Goal: Information Seeking & Learning: Learn about a topic

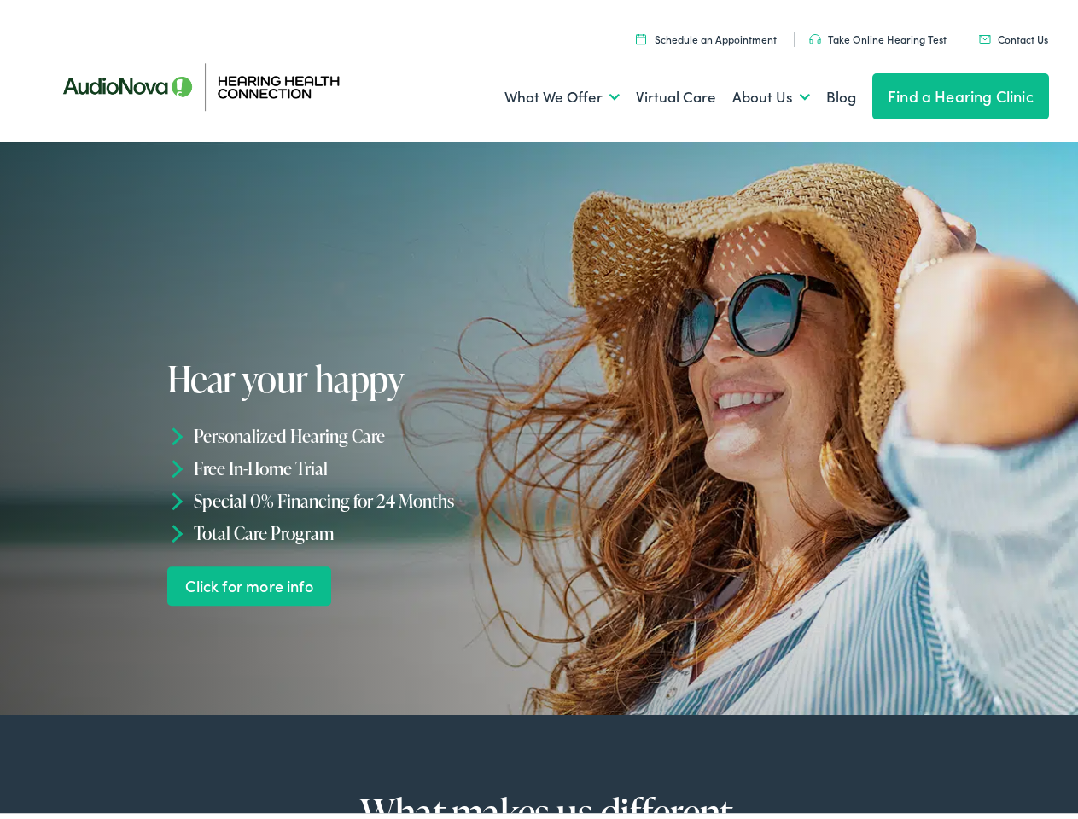
click at [539, 410] on div "Hear your happy Personalized Hearing Care Free In-Home Trial Special 0% Financi…" at bounding box center [355, 477] width 377 height 247
click at [546, 92] on link "What We Offer" at bounding box center [561, 92] width 115 height 63
click at [753, 92] on link "About Us" at bounding box center [771, 92] width 78 height 63
click at [539, 423] on li "Personalized Hearing Care" at bounding box center [355, 431] width 377 height 32
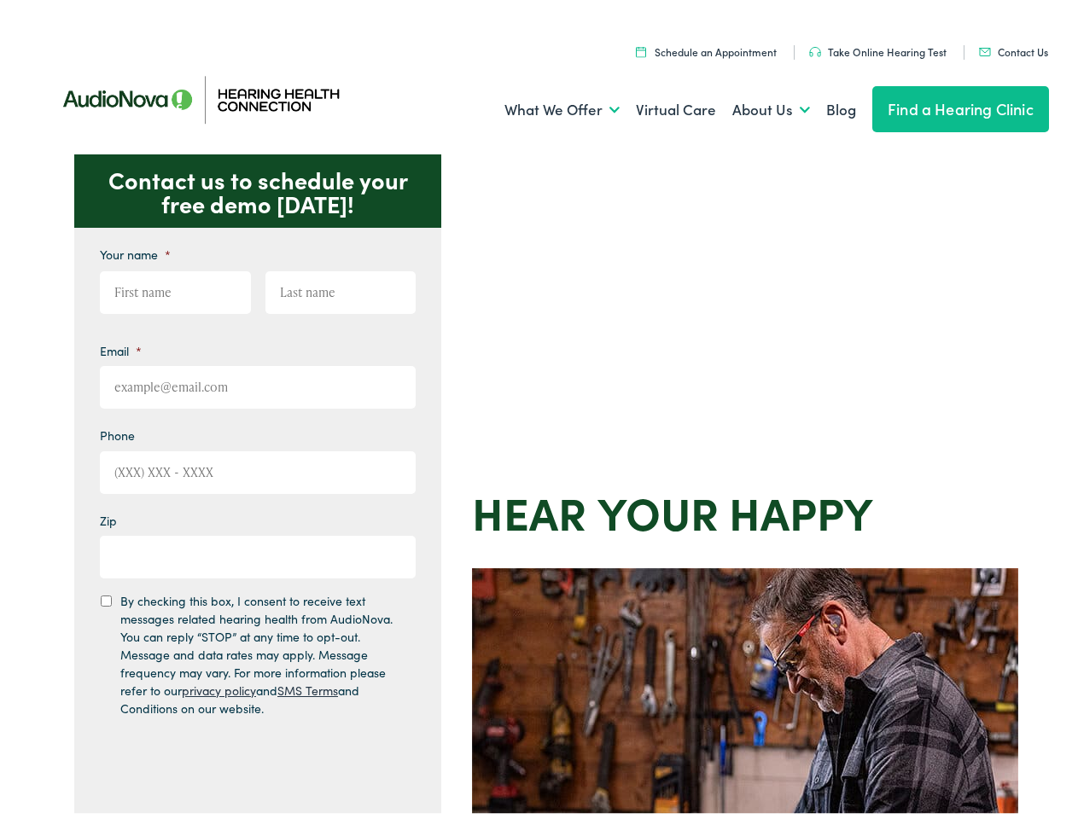
click at [539, 410] on div "Contact us to schedule your free demo today! Give us a call 888-480-2052 Email …" at bounding box center [546, 742] width 1092 height 1187
click at [546, 105] on link "What We Offer" at bounding box center [561, 104] width 115 height 63
click at [753, 105] on link "About Us" at bounding box center [771, 104] width 78 height 63
